Goal: Find specific page/section: Find specific page/section

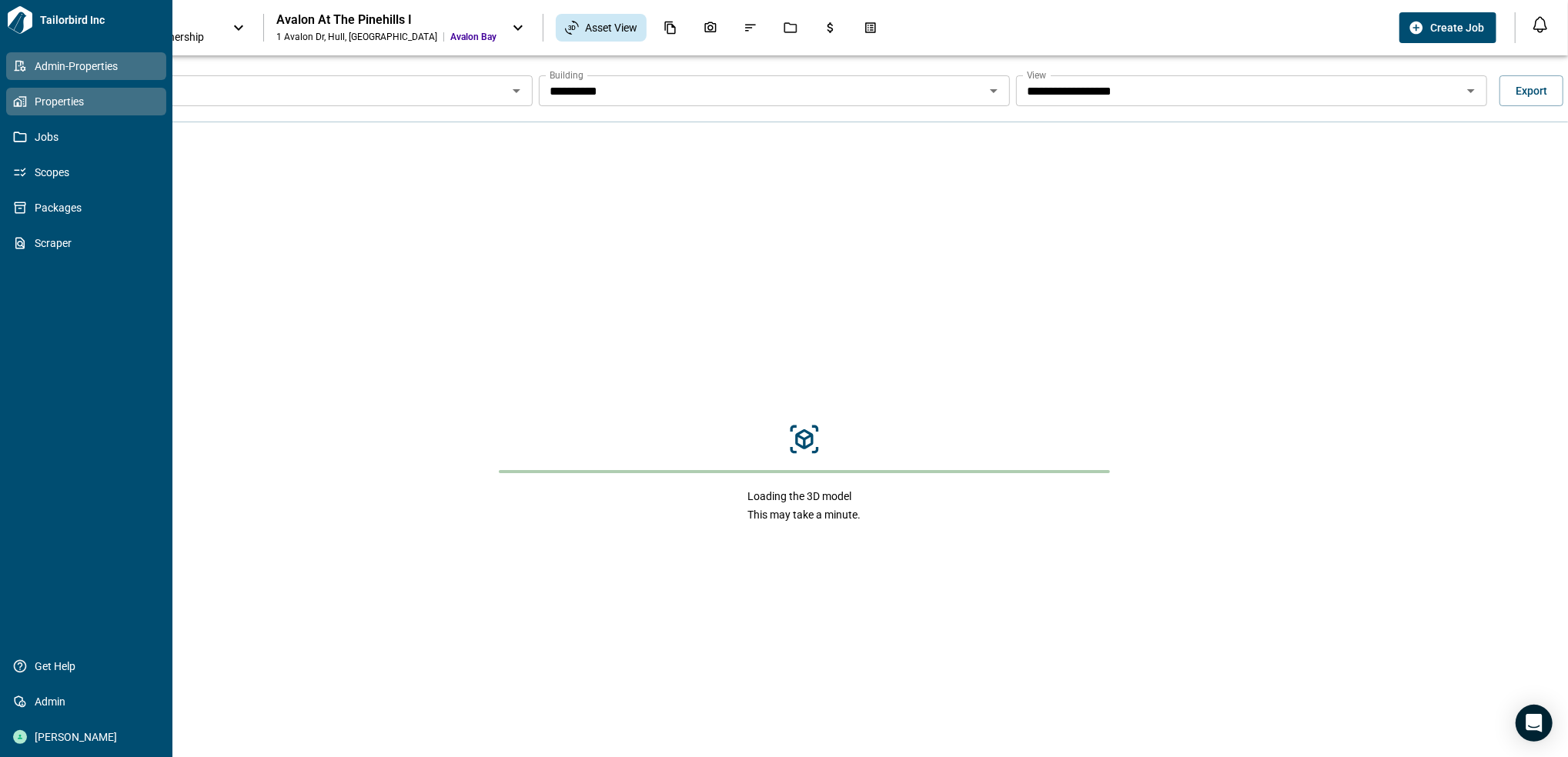
click at [30, 60] on span "Admin-Properties" at bounding box center [89, 66] width 125 height 15
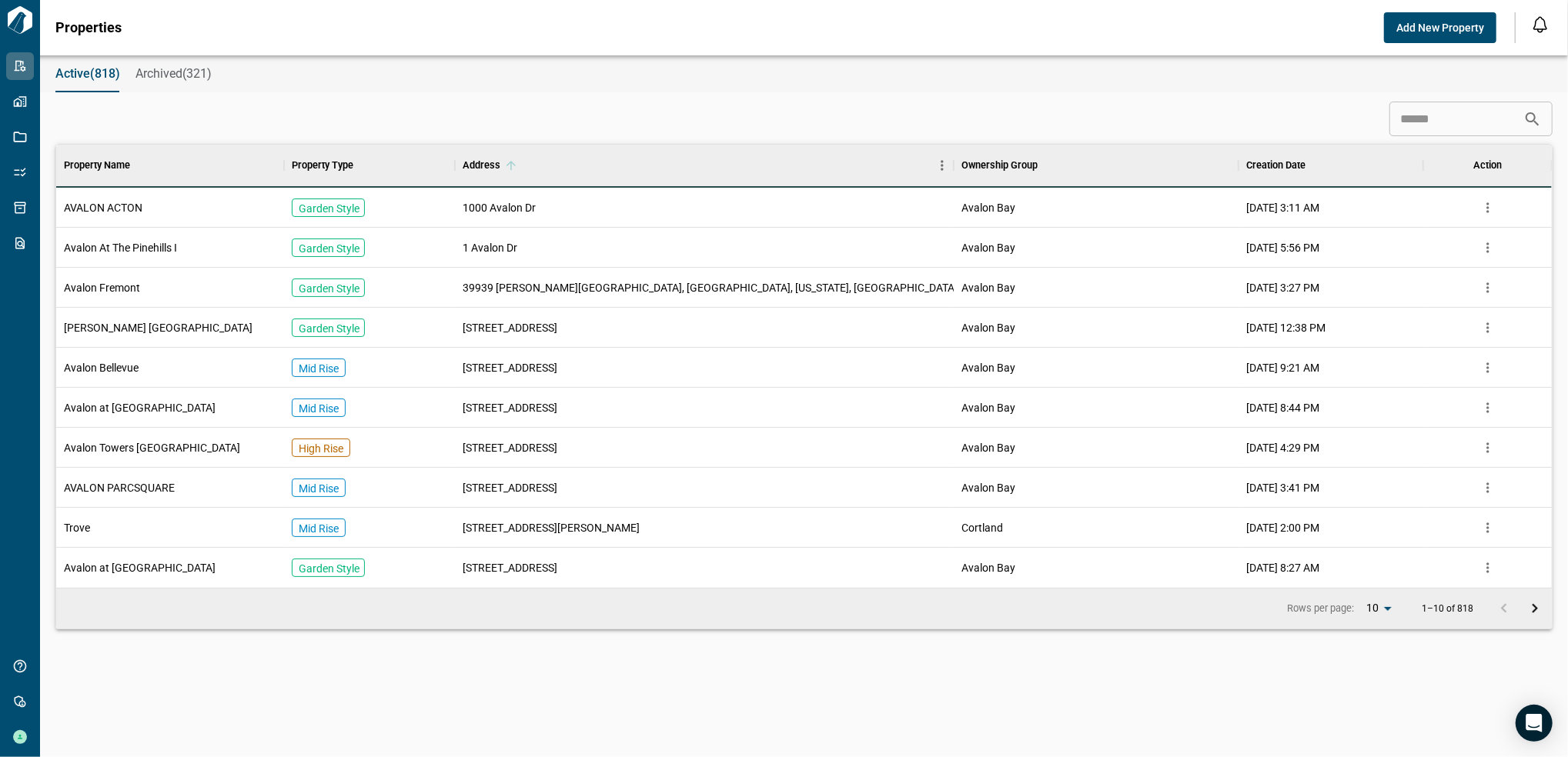
scroll to position [427, 1490]
click at [1398, 119] on input at bounding box center [1456, 119] width 134 height 31
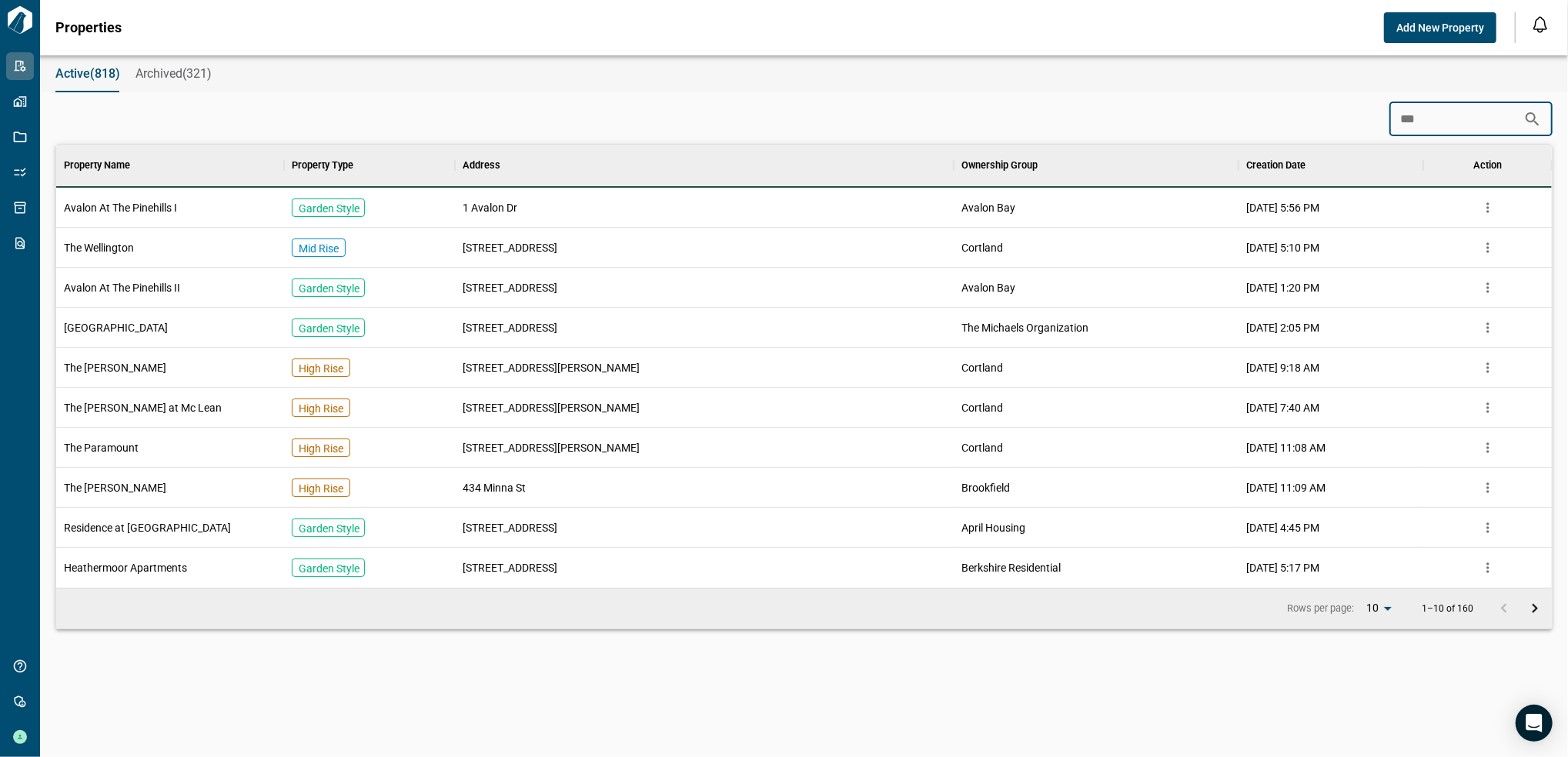
type input "***"
click at [167, 258] on div "The Wellington" at bounding box center [170, 247] width 228 height 40
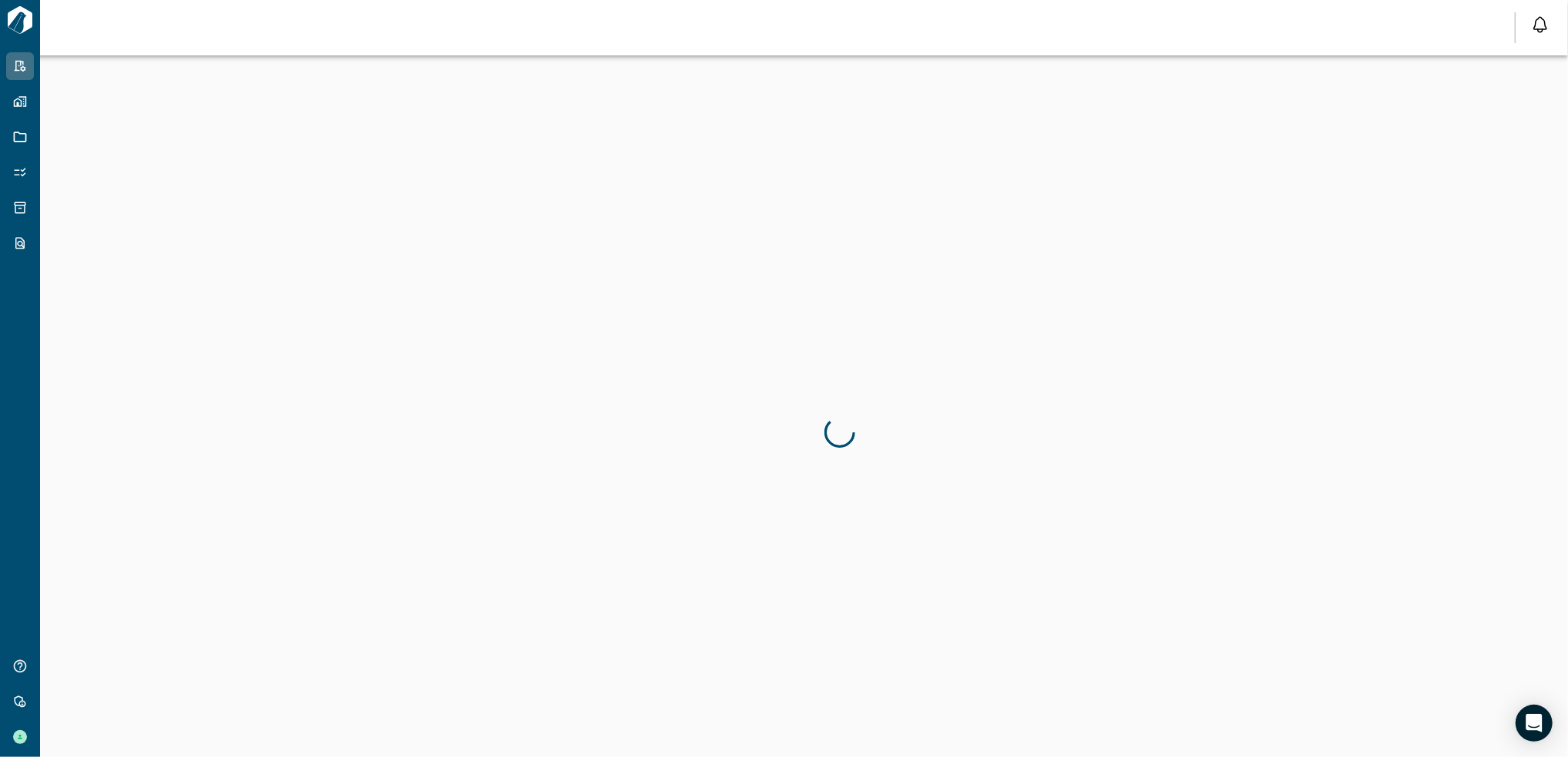
click at [115, 239] on div at bounding box center [839, 434] width 1568 height 757
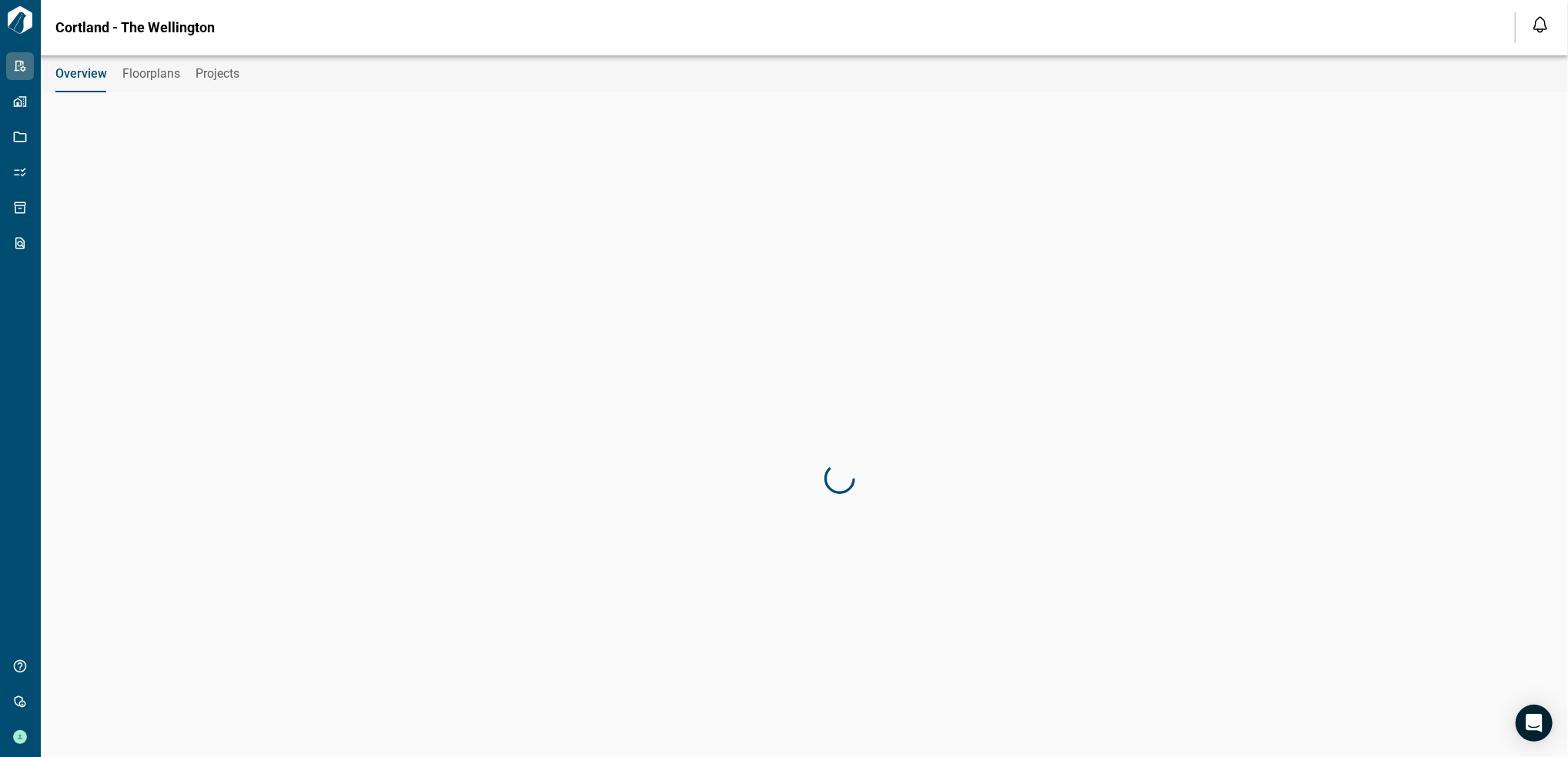
click at [111, 250] on div at bounding box center [839, 480] width 1568 height 757
